Goal: Check status: Check status

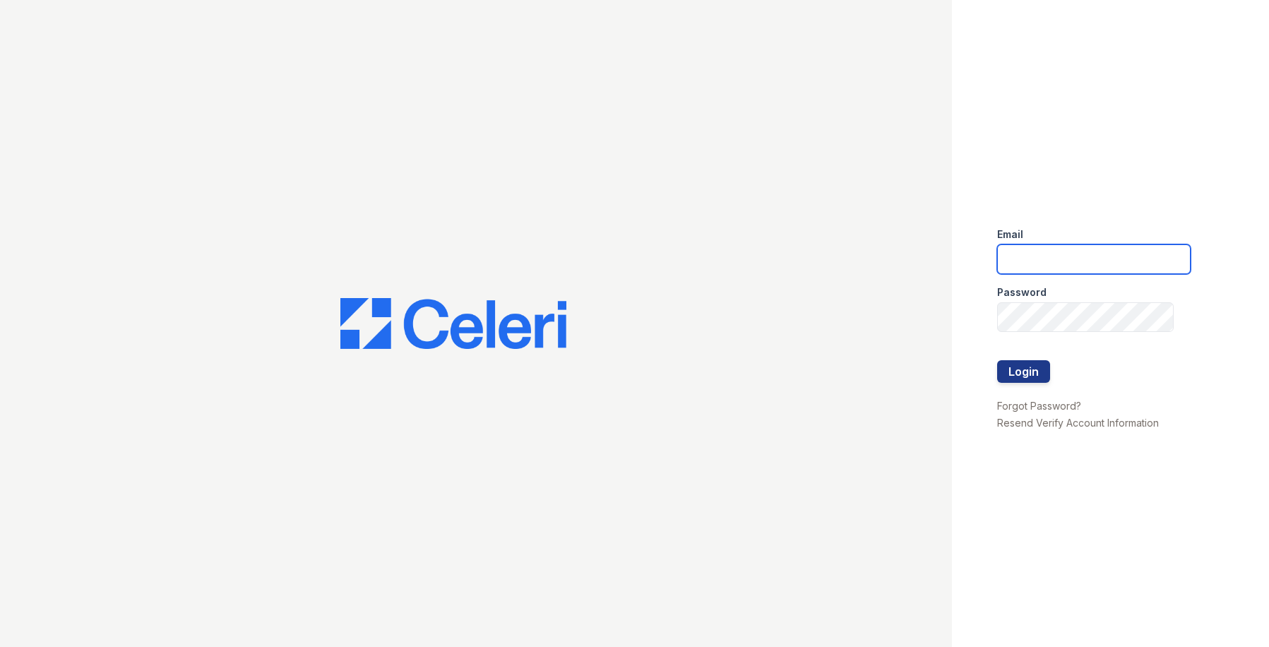
click at [1066, 253] on input "email" at bounding box center [1093, 259] width 193 height 30
type input "owilliams@trinity-pm.com"
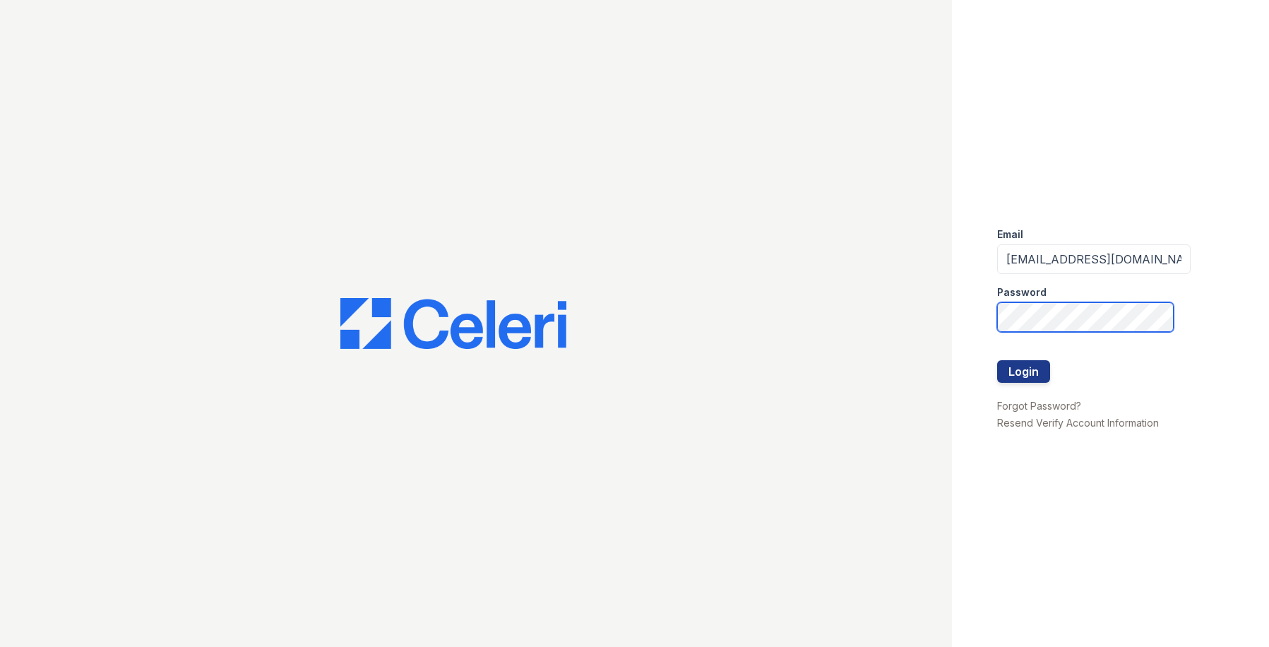
click at [997, 360] on button "Login" at bounding box center [1023, 371] width 53 height 23
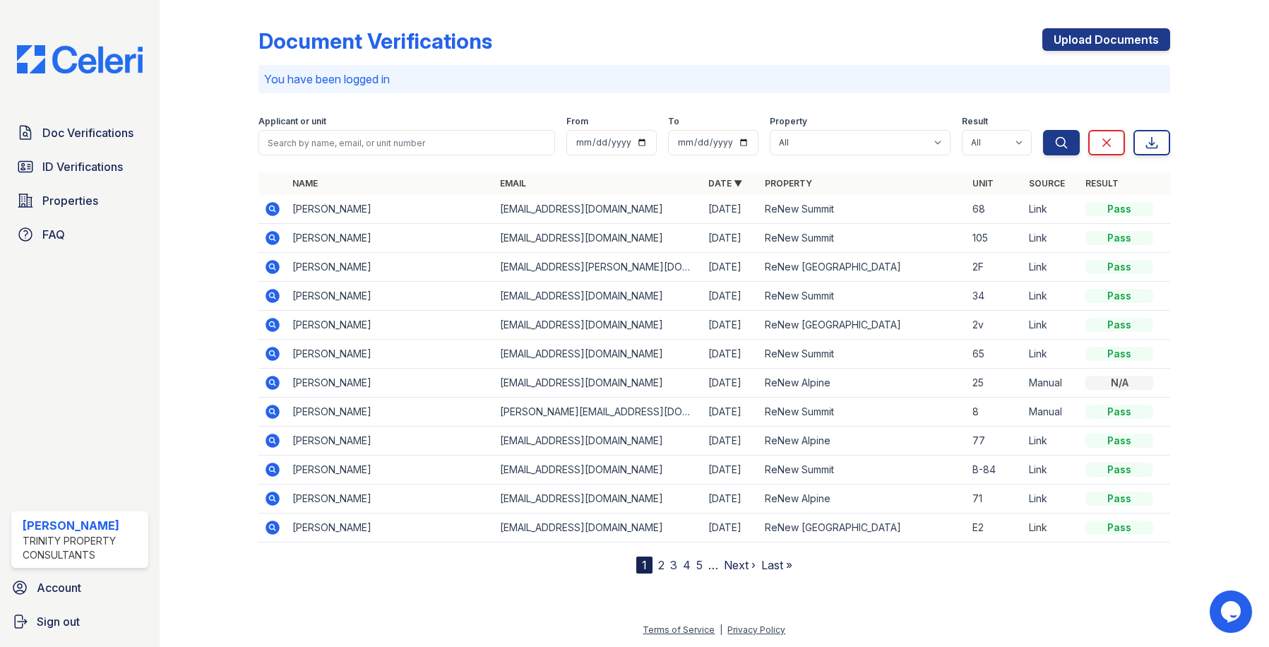
click at [270, 265] on icon at bounding box center [272, 266] width 4 height 4
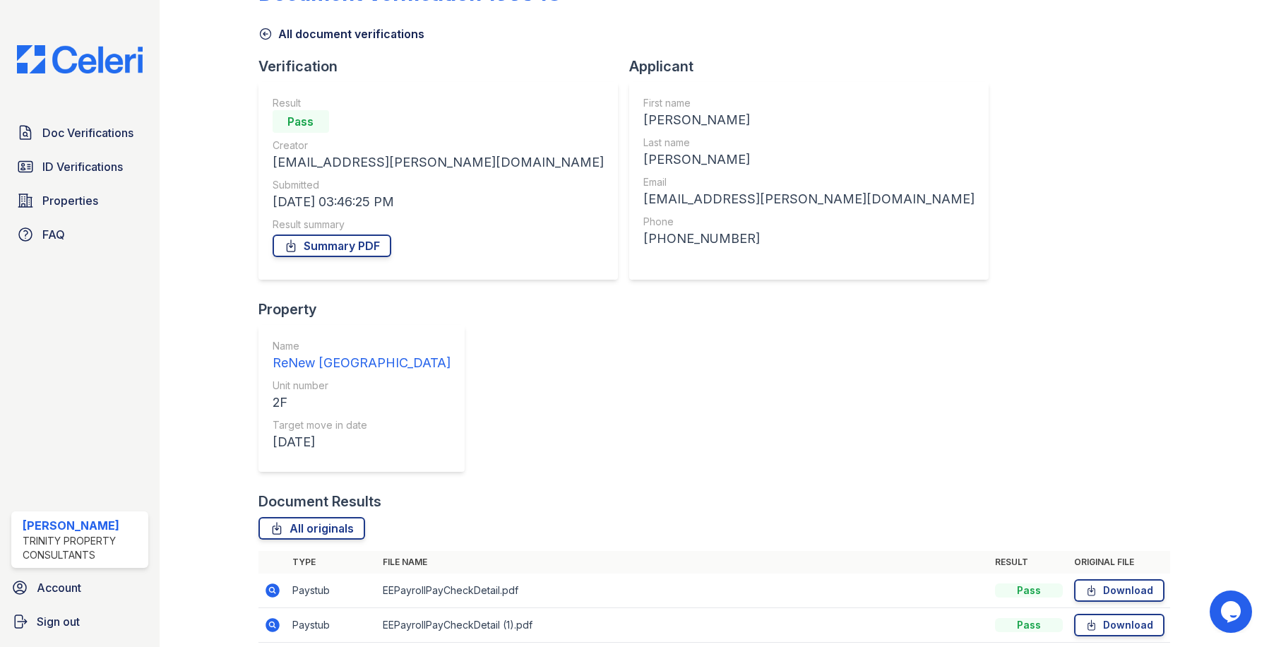
scroll to position [71, 0]
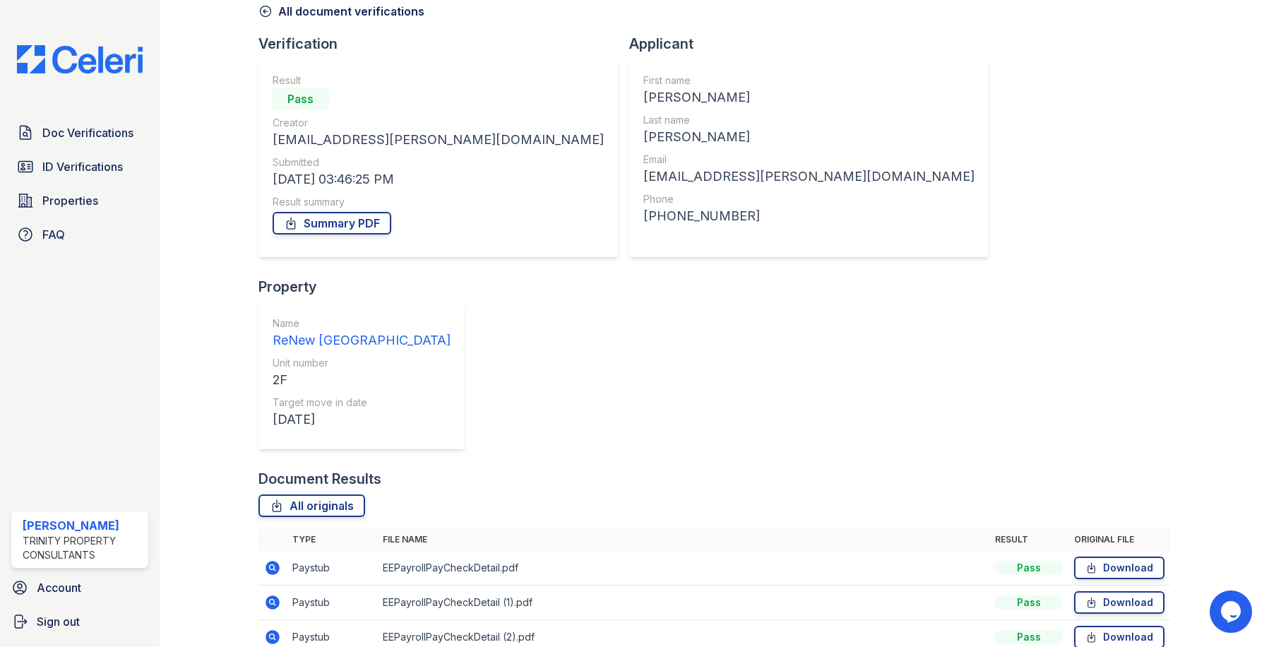
click at [271, 565] on icon at bounding box center [272, 567] width 4 height 4
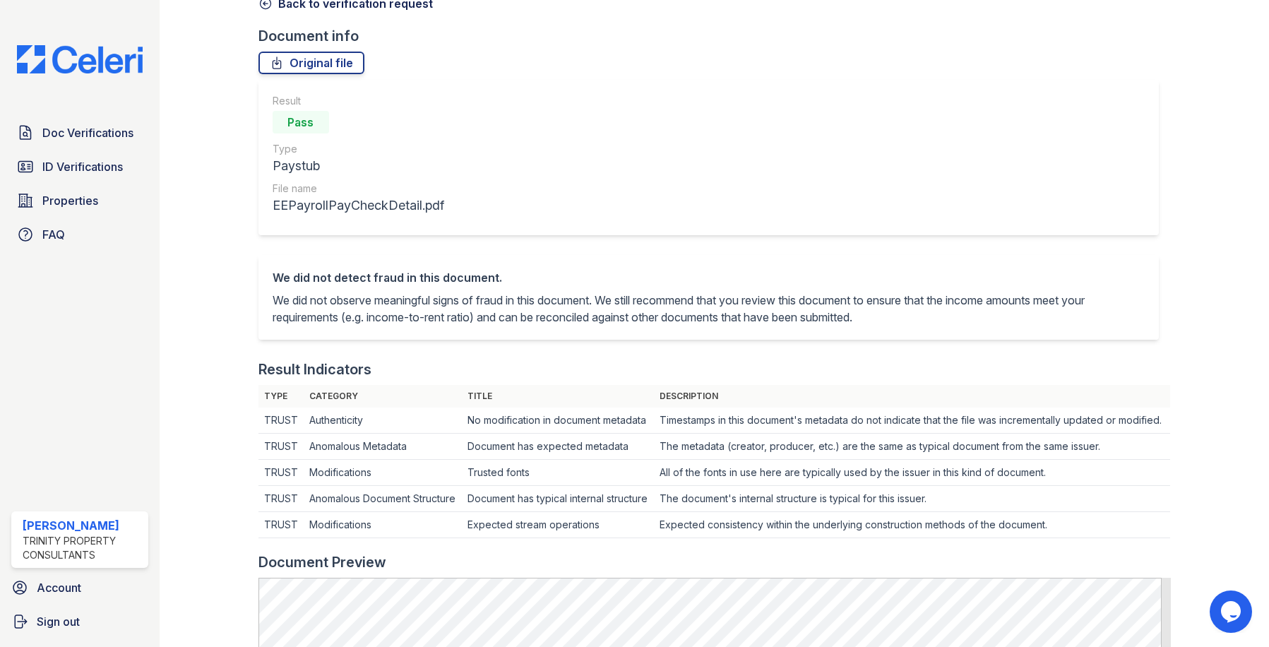
scroll to position [71, 0]
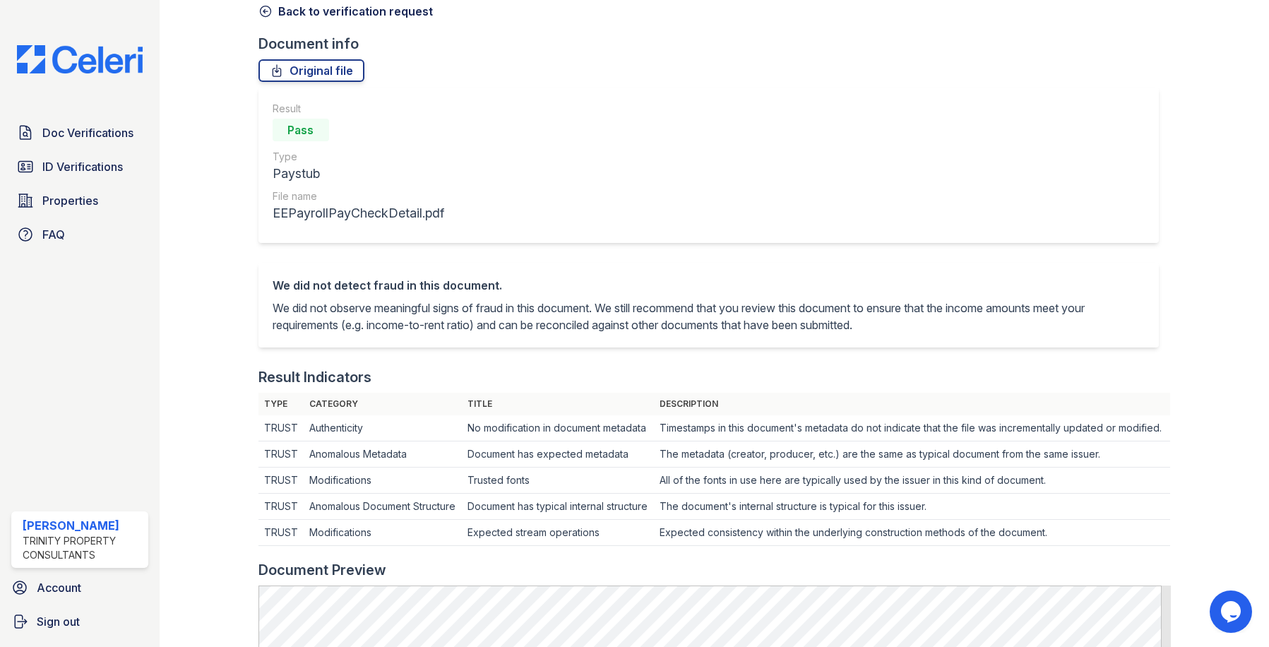
click at [263, 11] on icon at bounding box center [265, 11] width 11 height 11
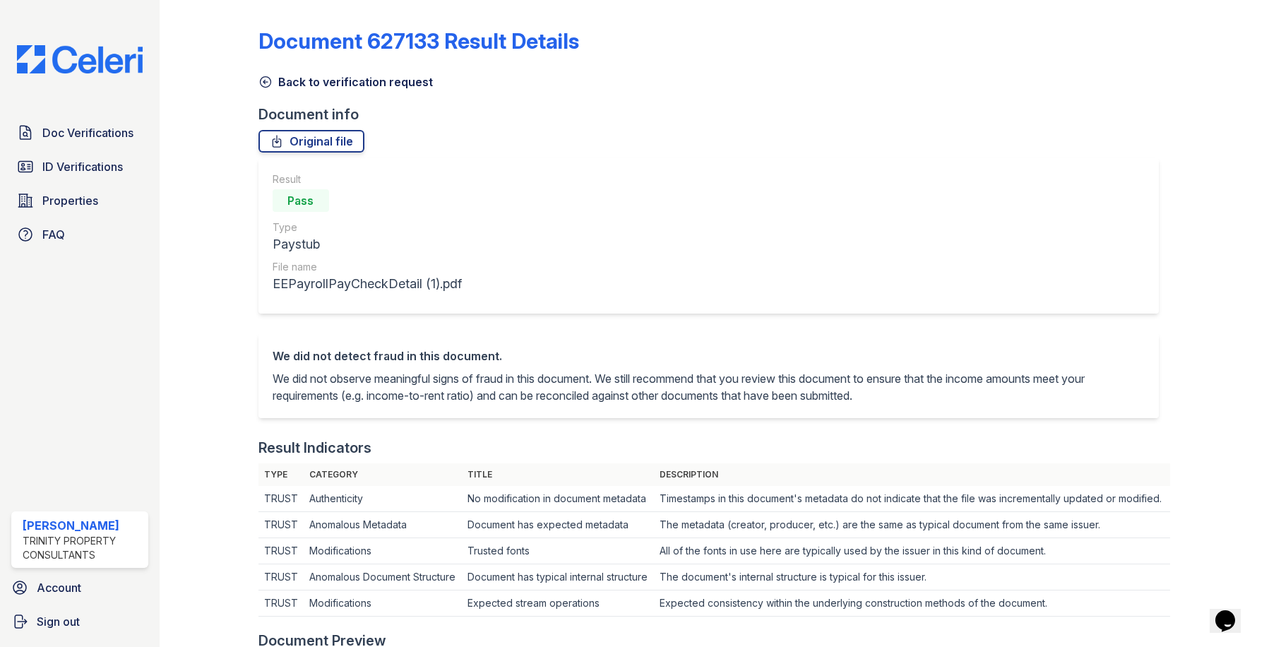
click at [262, 81] on icon at bounding box center [265, 82] width 14 height 14
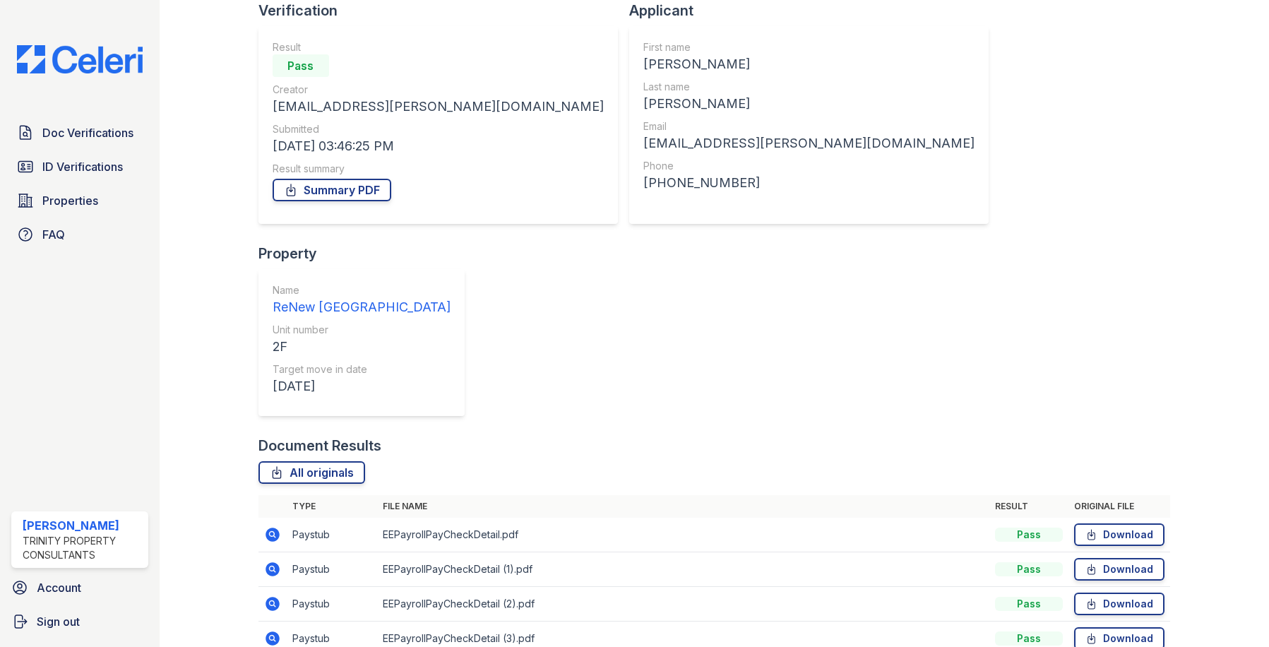
scroll to position [51, 0]
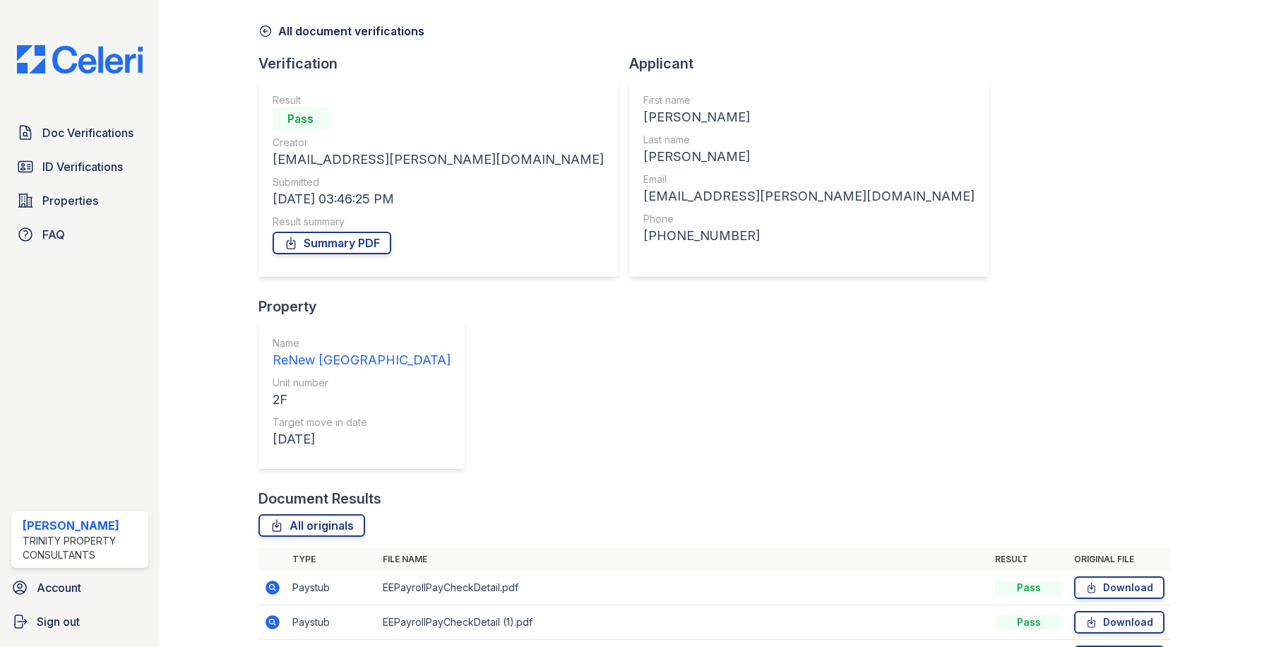
click at [270, 646] on icon at bounding box center [272, 656] width 4 height 4
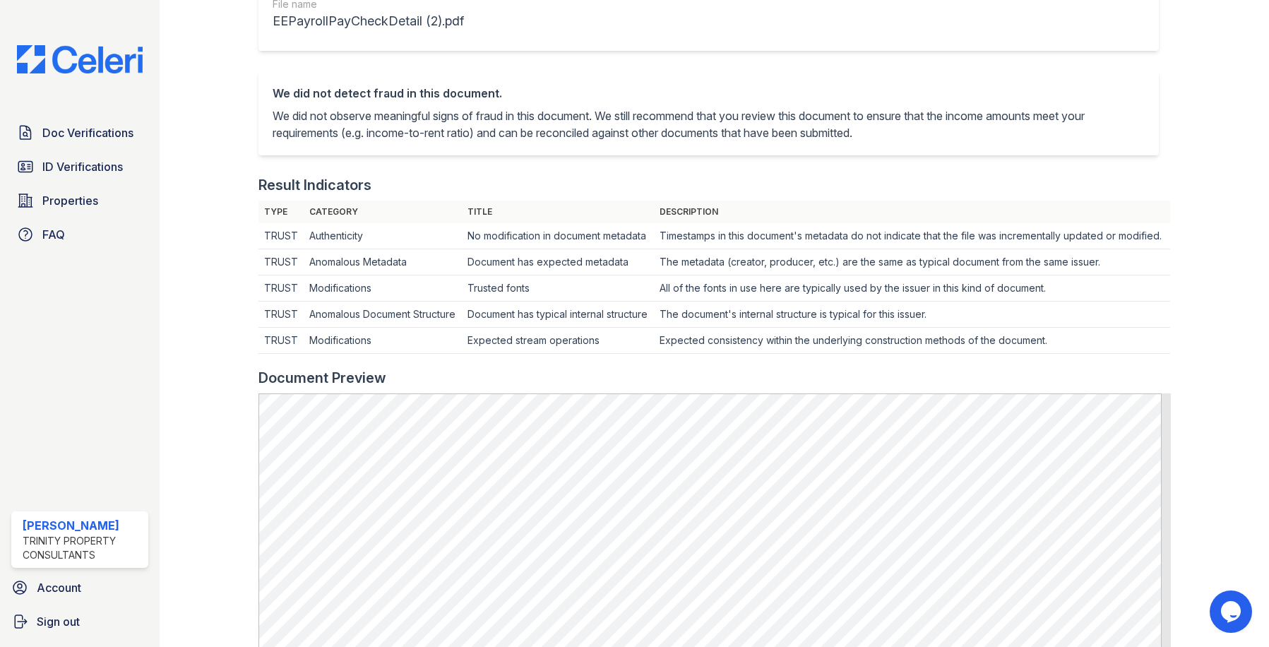
scroll to position [71, 0]
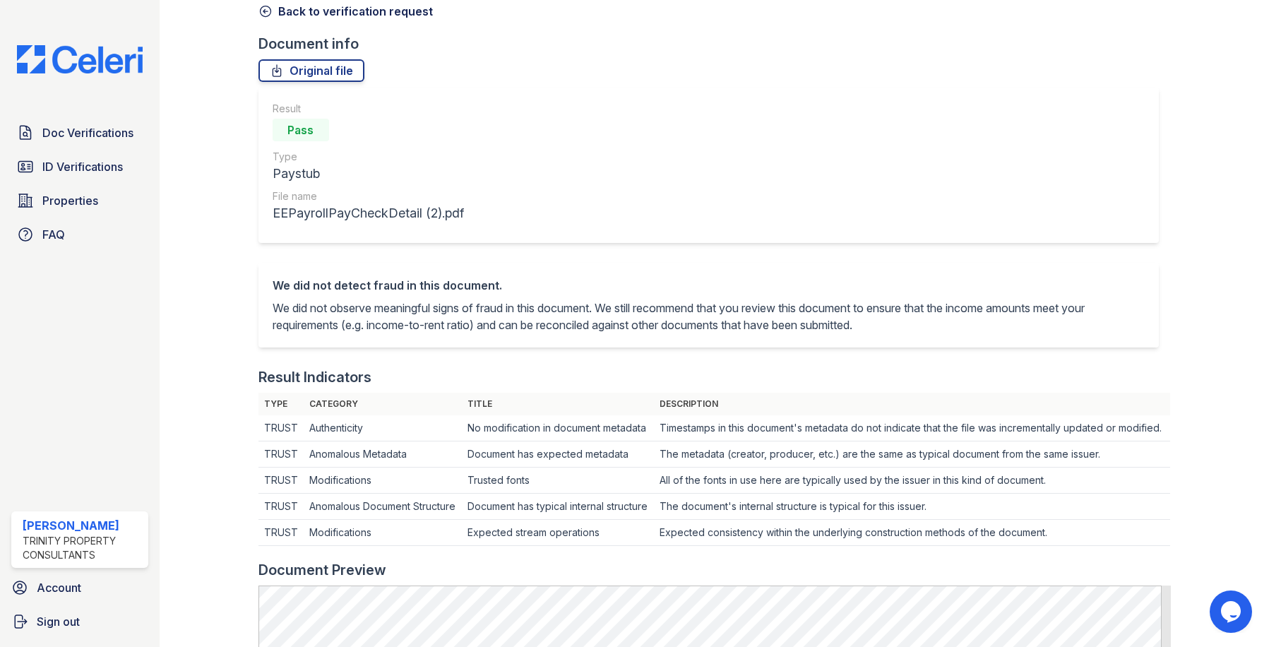
click at [249, 153] on div at bounding box center [220, 583] width 76 height 1297
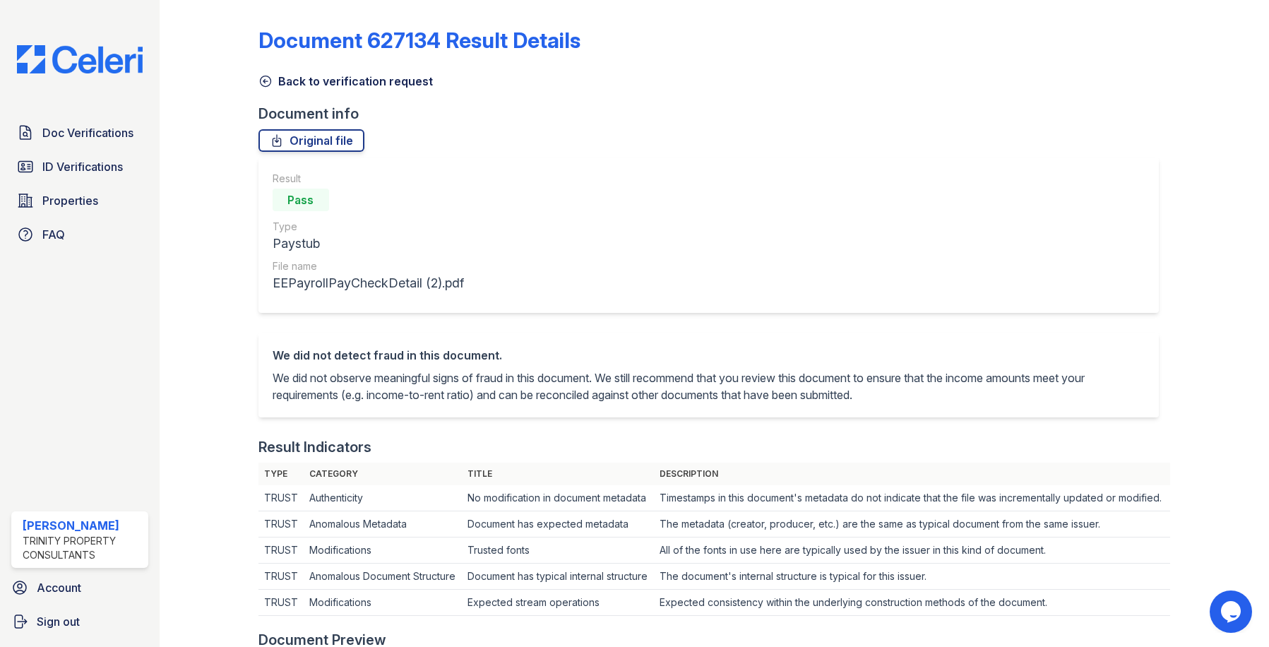
scroll to position [0, 0]
click at [267, 79] on icon at bounding box center [265, 82] width 14 height 14
